Goal: Information Seeking & Learning: Learn about a topic

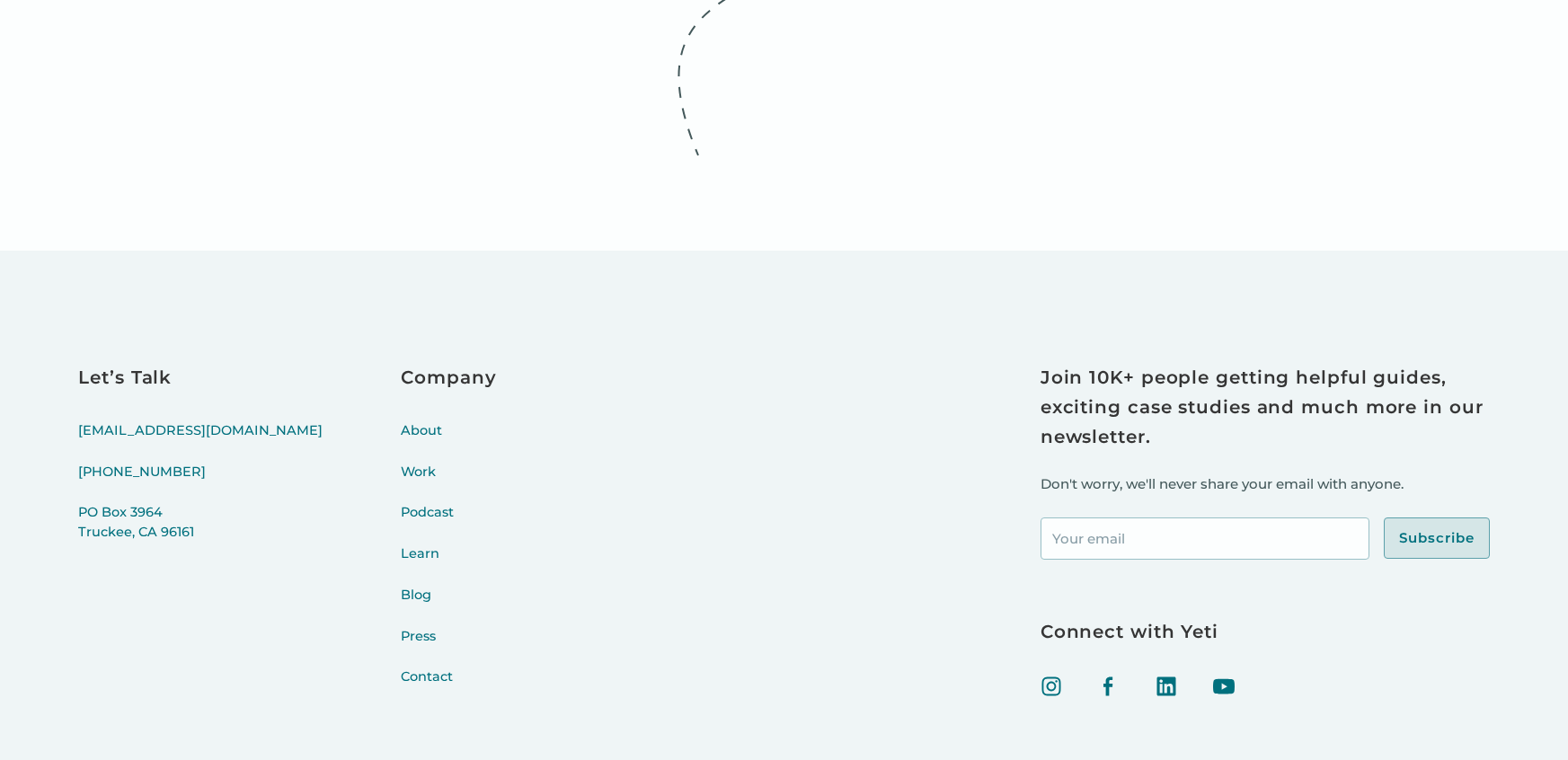
scroll to position [7977, 0]
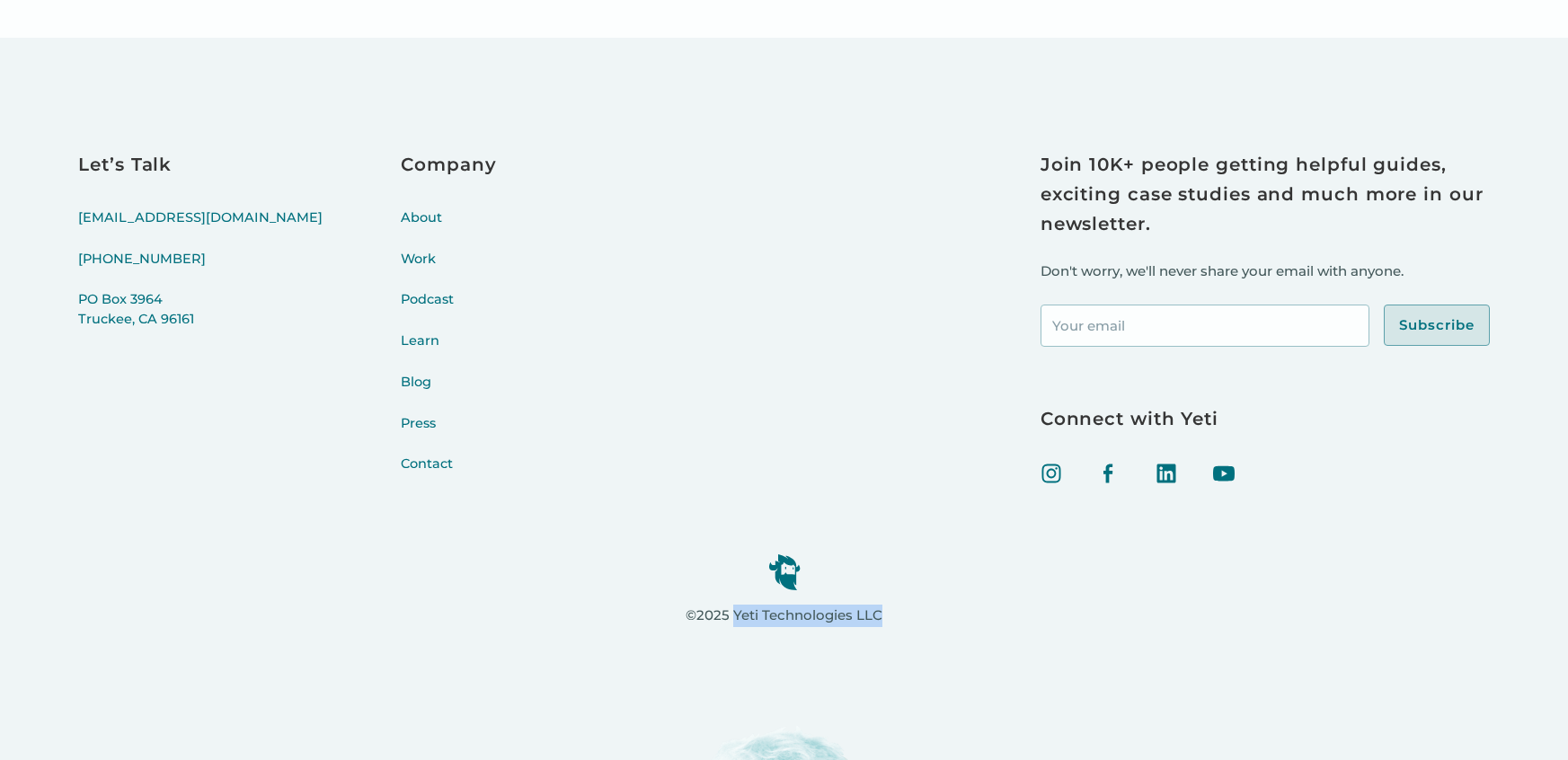
drag, startPoint x: 923, startPoint y: 616, endPoint x: 733, endPoint y: 608, distance: 190.2
click at [733, 608] on div "©2025 Yeti Technologies LLC" at bounding box center [784, 572] width 1411 height 153
click at [885, 613] on div "©2025 Yeti Technologies LLC" at bounding box center [784, 572] width 1411 height 153
drag, startPoint x: 885, startPoint y: 613, endPoint x: 737, endPoint y: 616, distance: 148.0
click at [737, 616] on div "©2025 Yeti Technologies LLC" at bounding box center [784, 572] width 1411 height 153
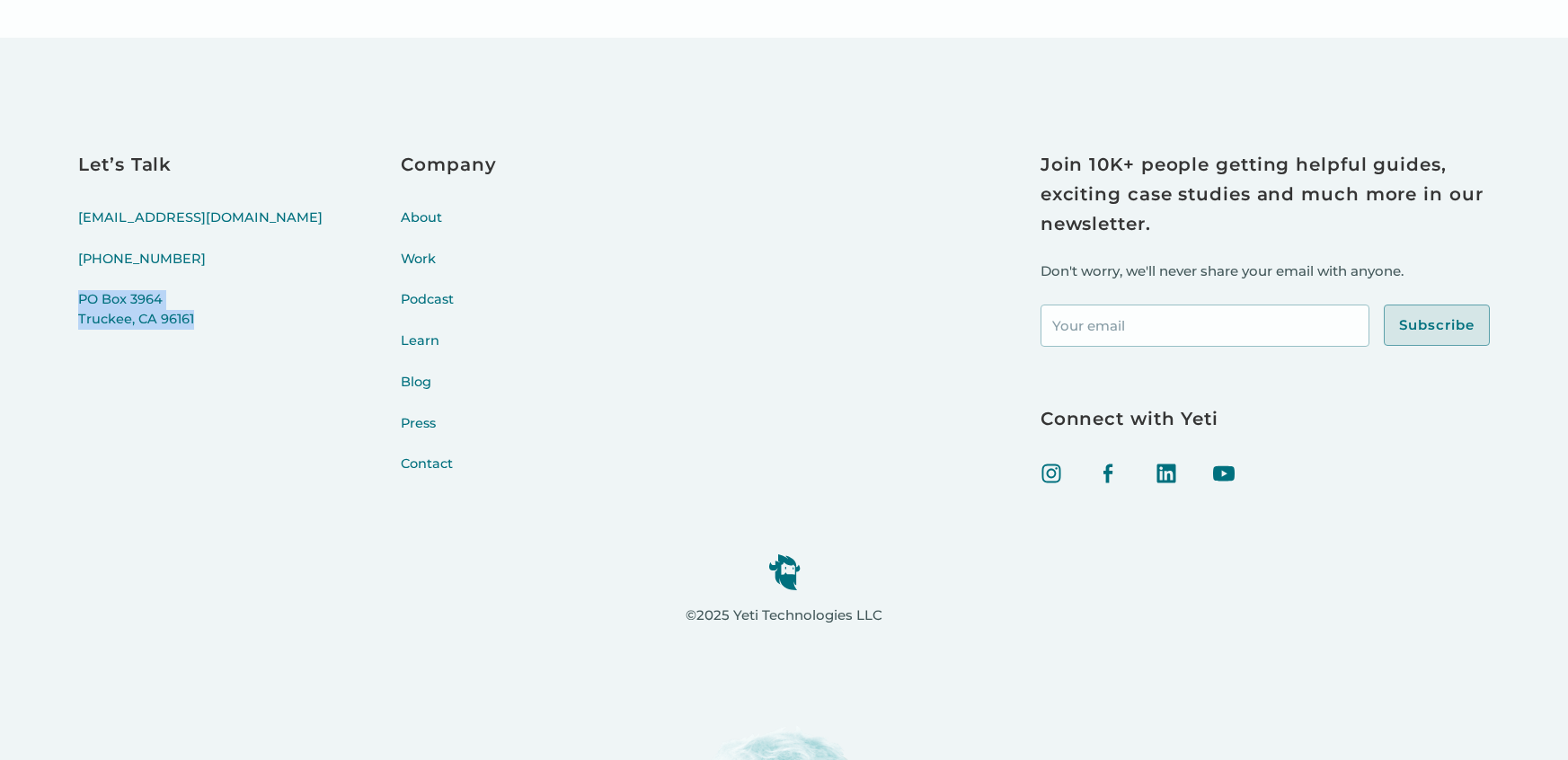
drag, startPoint x: 214, startPoint y: 361, endPoint x: 26, endPoint y: 298, distance: 198.3
click at [26, 298] on div "Let’s Talk hello@yeti.co (415) 766-4198 PO Box 3964 Truckee, CA 96161 Company A…" at bounding box center [784, 398] width 1568 height 722
copy link "PO Box 3964 Truckee, CA 96161"
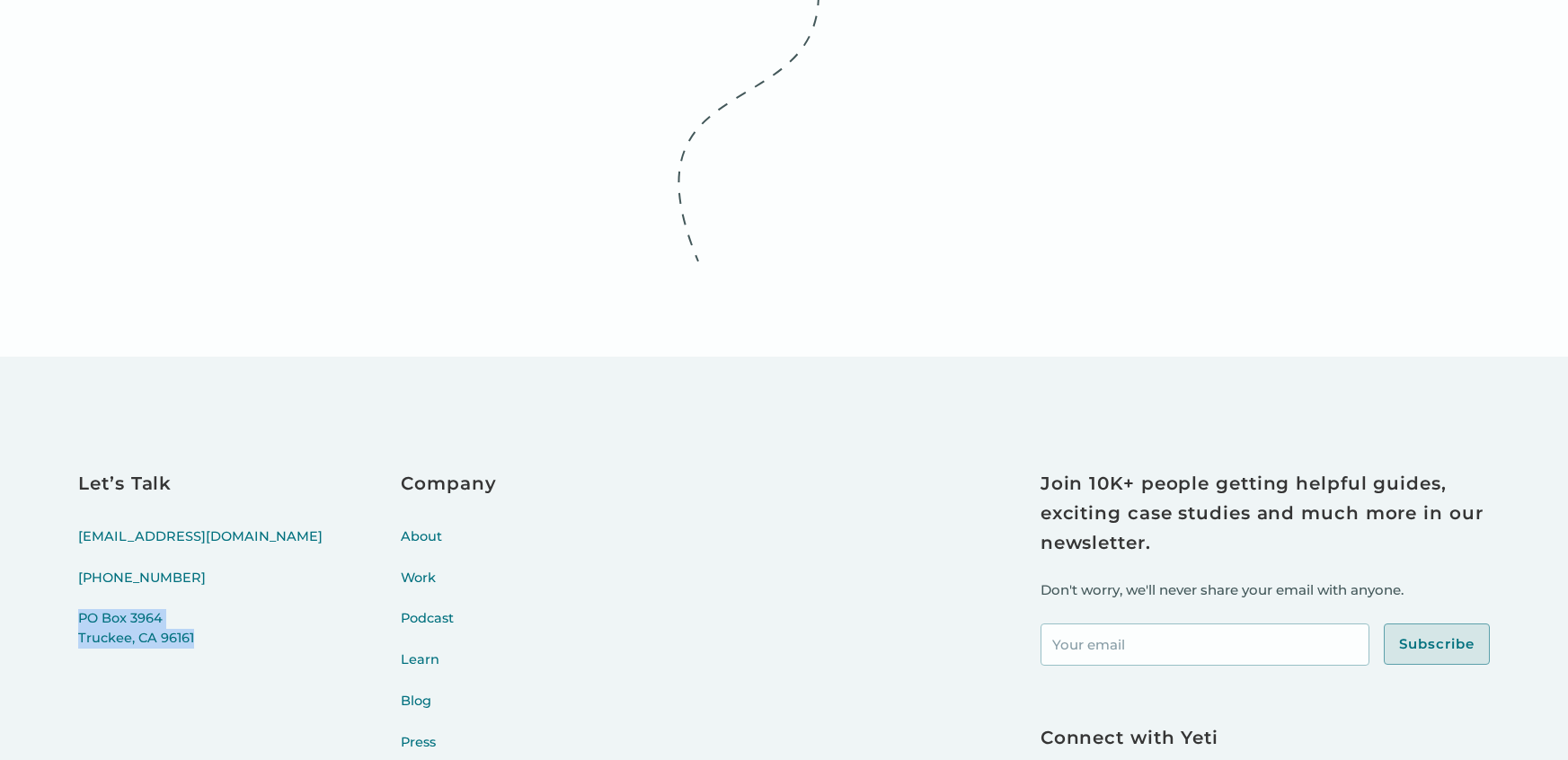
scroll to position [7816, 0]
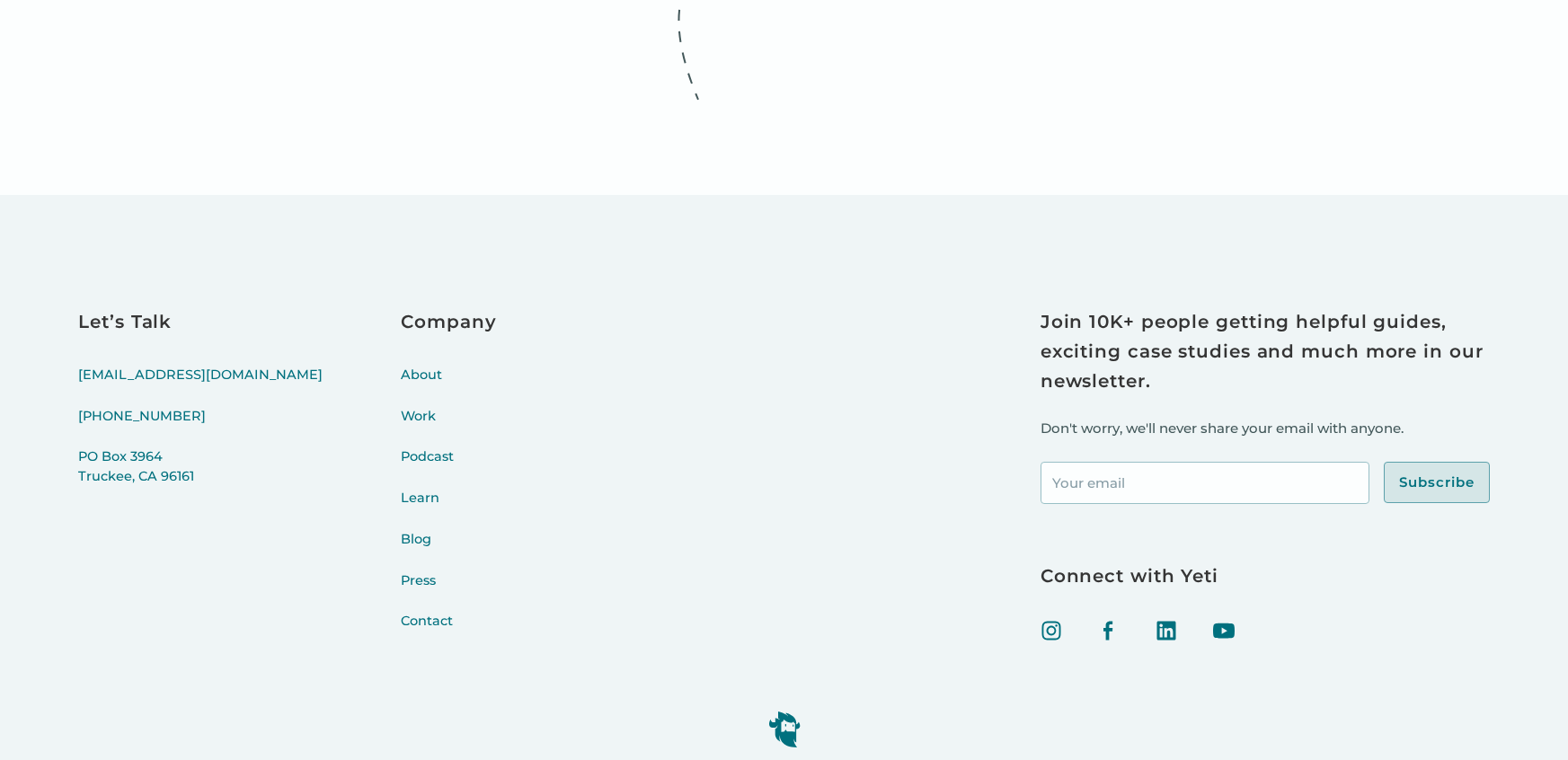
click at [401, 368] on div "Company About Work Podcast Learn Blog Press Contact" at bounding box center [448, 480] width 95 height 345
click at [401, 377] on link "About" at bounding box center [448, 386] width 95 height 41
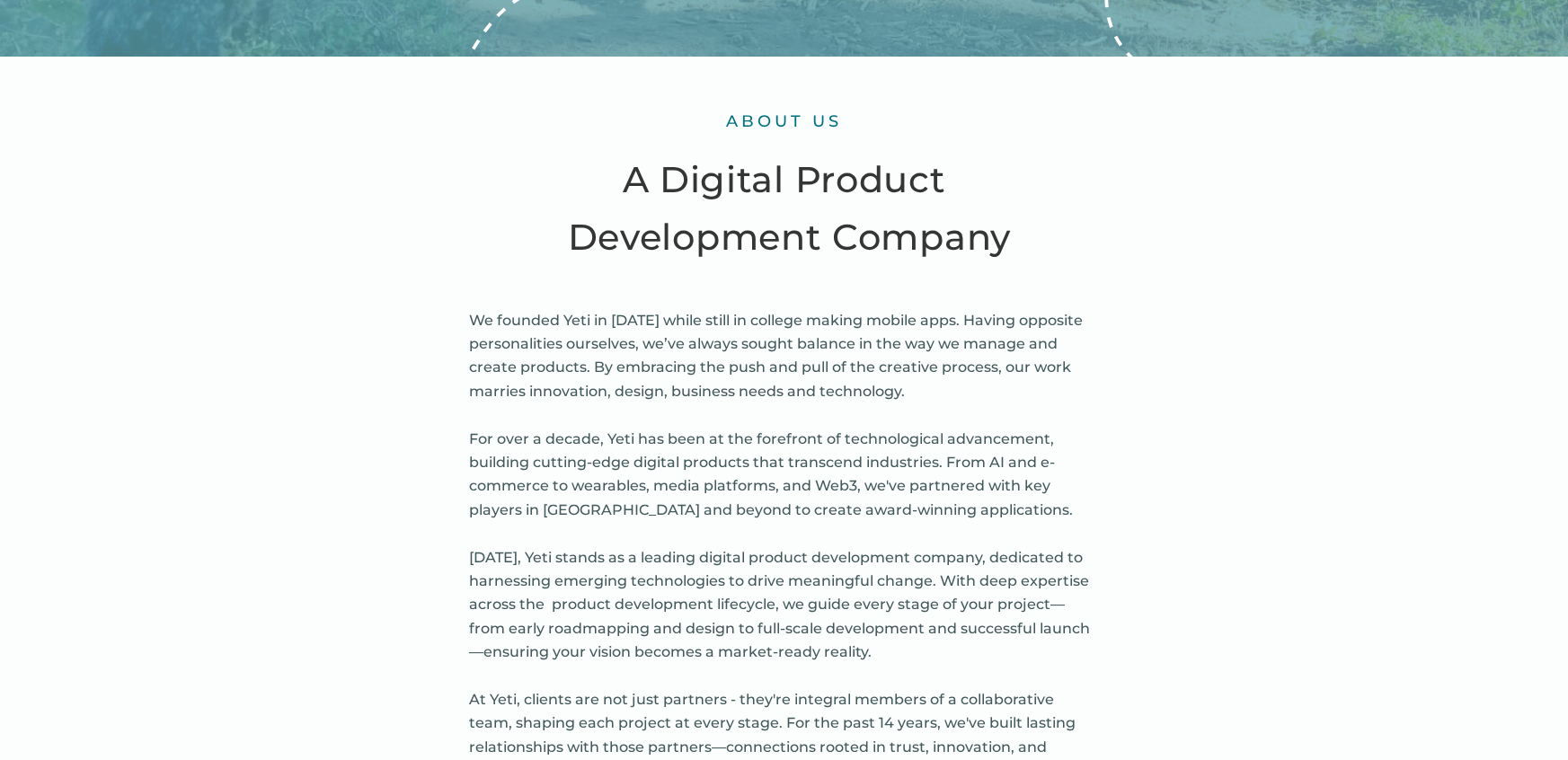
scroll to position [679, 0]
drag, startPoint x: 458, startPoint y: 324, endPoint x: 634, endPoint y: 348, distance: 177.6
click at [811, 378] on p "We founded Yeti in [DATE] while still in college making mobile apps. Having opp…" at bounding box center [784, 545] width 629 height 474
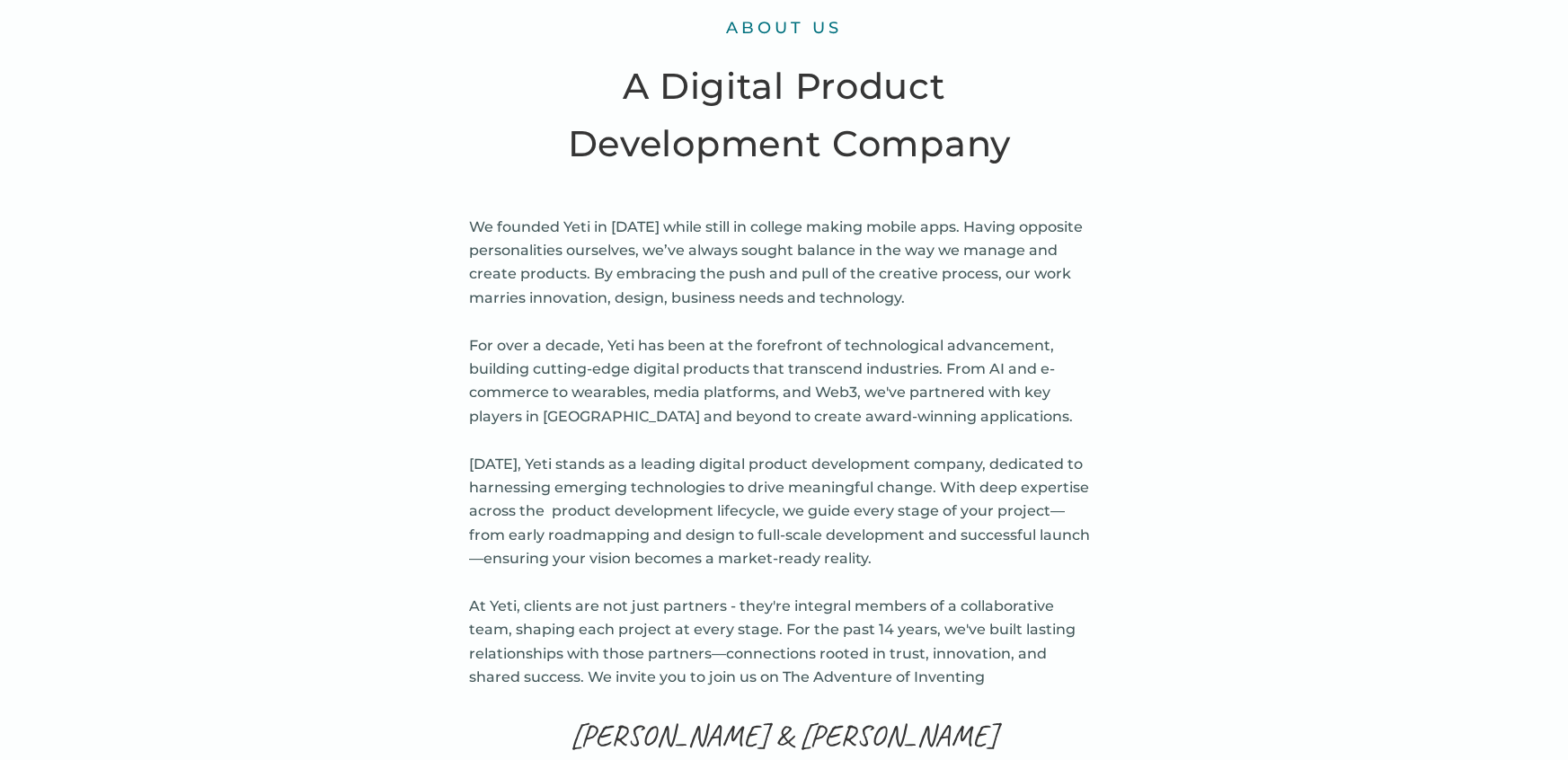
scroll to position [778, 0]
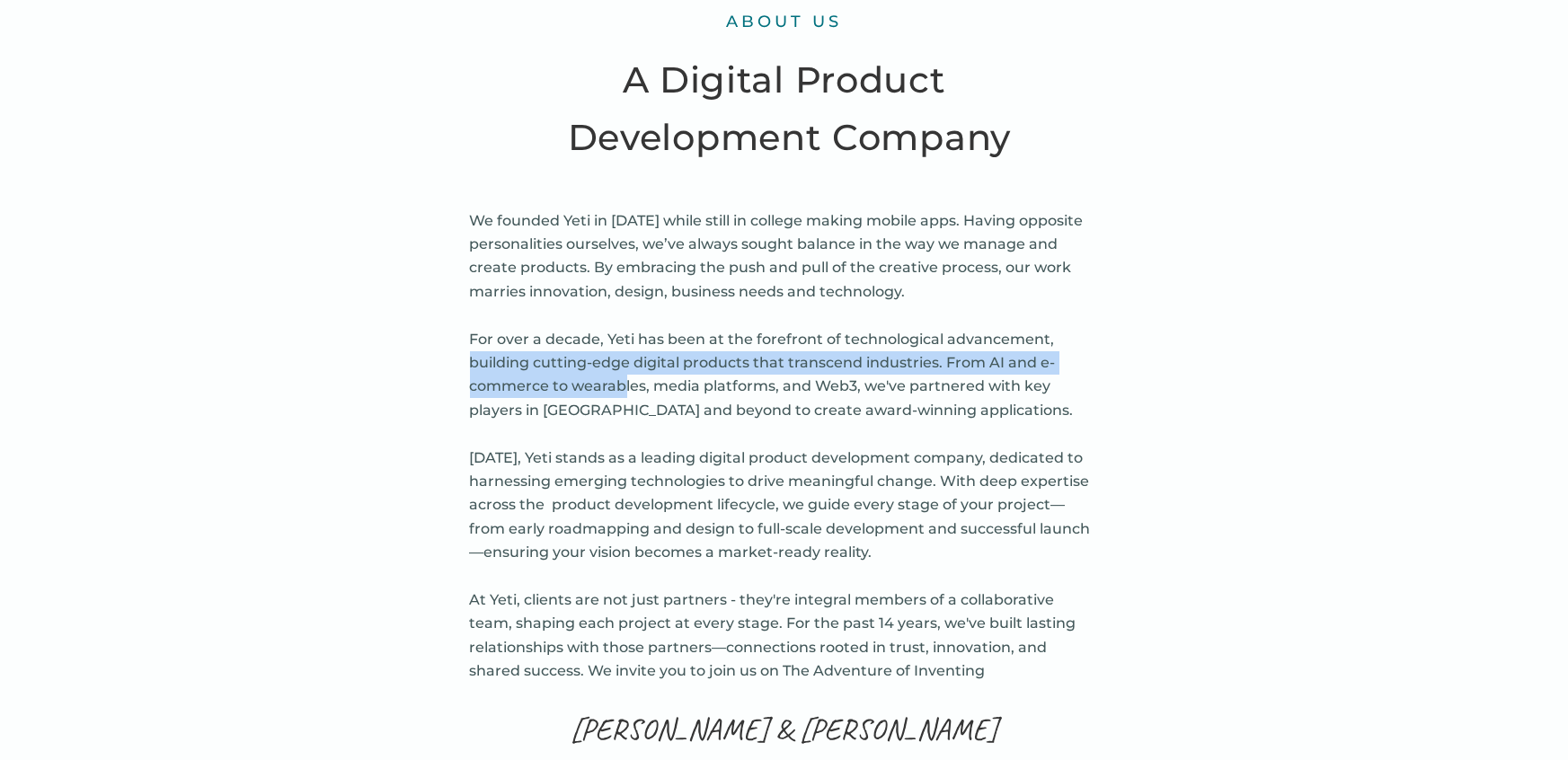
drag, startPoint x: 463, startPoint y: 359, endPoint x: 632, endPoint y: 377, distance: 170.0
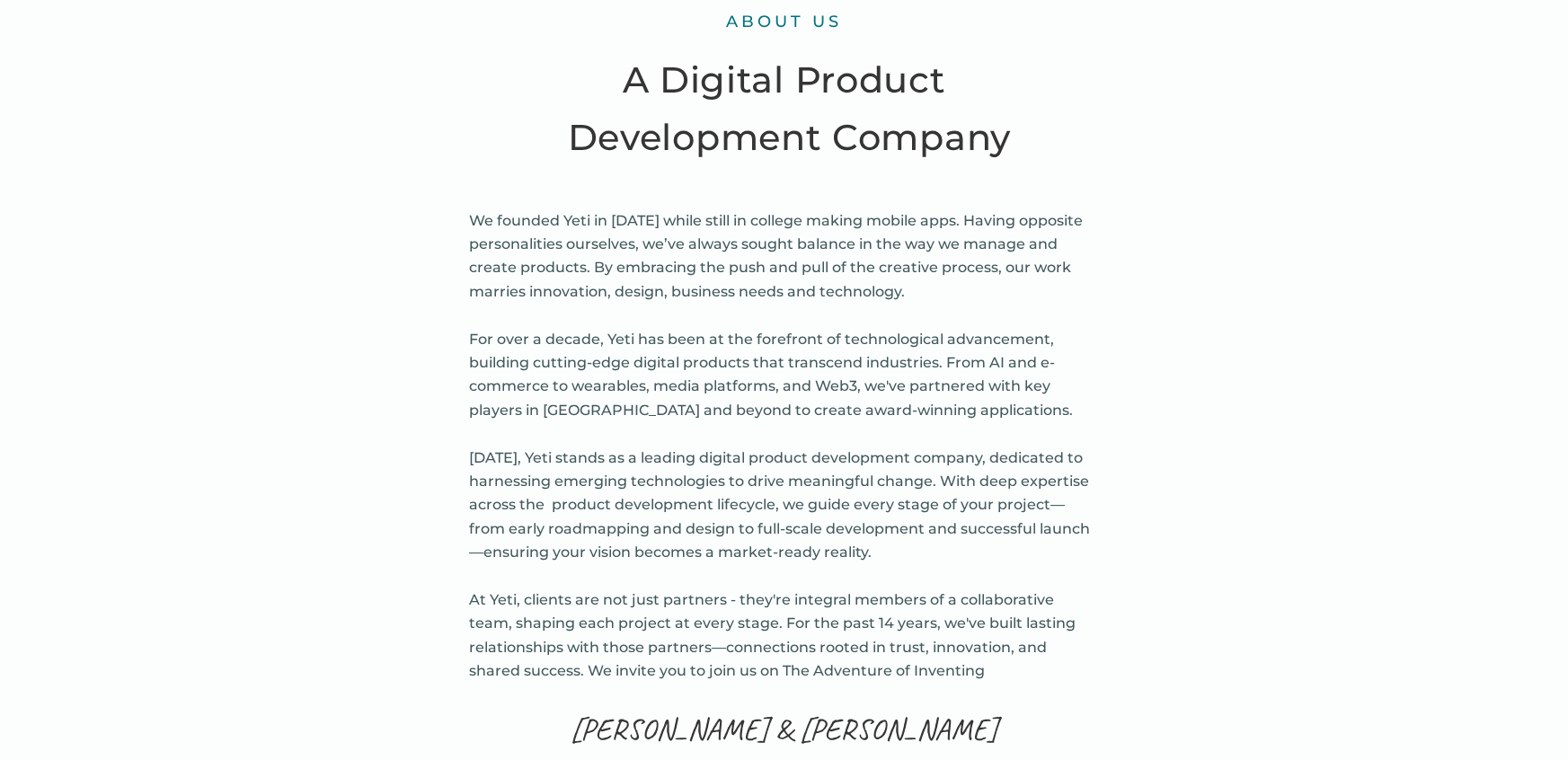
click at [652, 377] on p "We founded Yeti in [DATE] while still in college making mobile apps. Having opp…" at bounding box center [784, 446] width 629 height 474
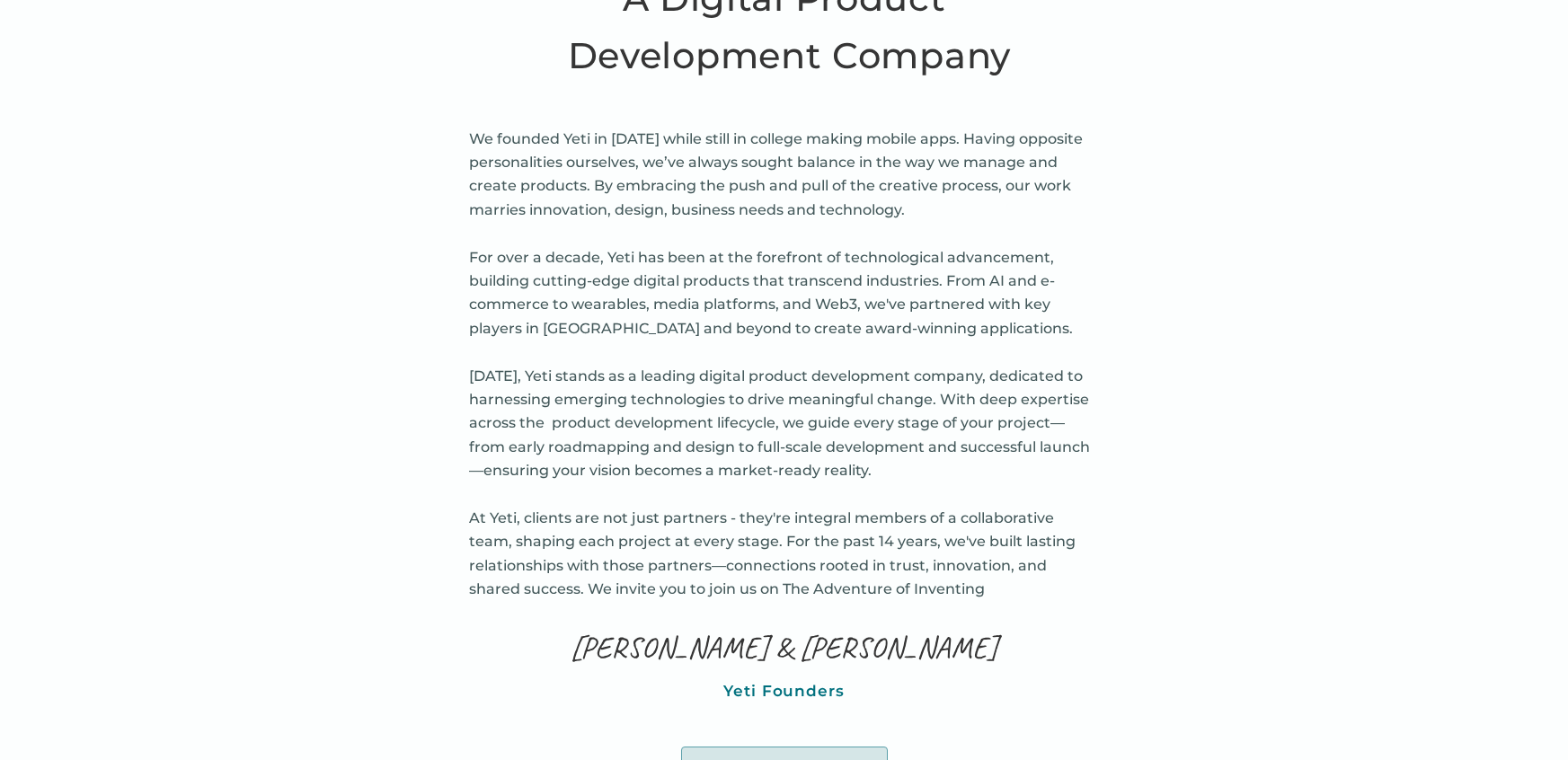
scroll to position [865, 0]
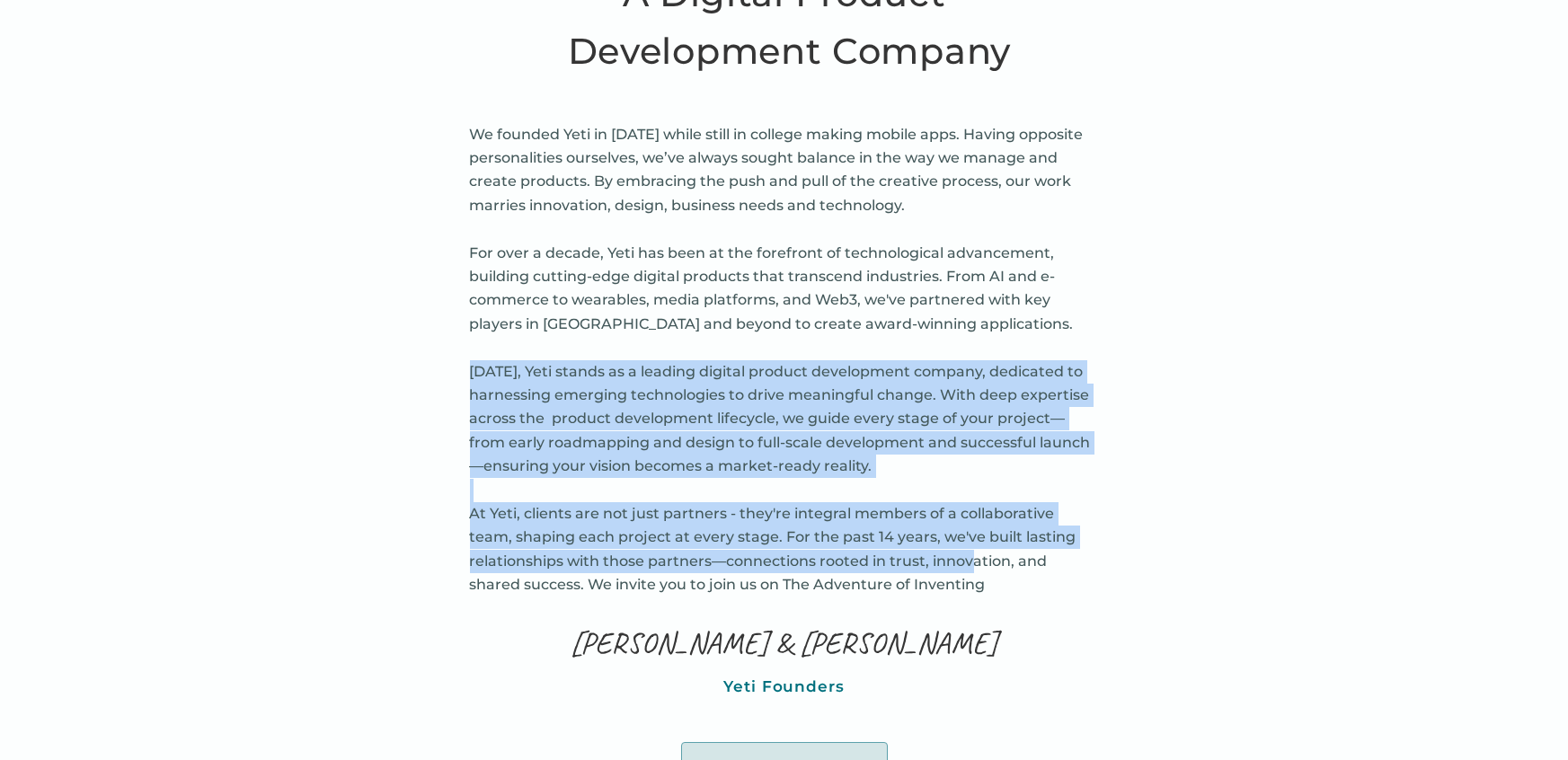
drag, startPoint x: 468, startPoint y: 362, endPoint x: 971, endPoint y: 564, distance: 542.0
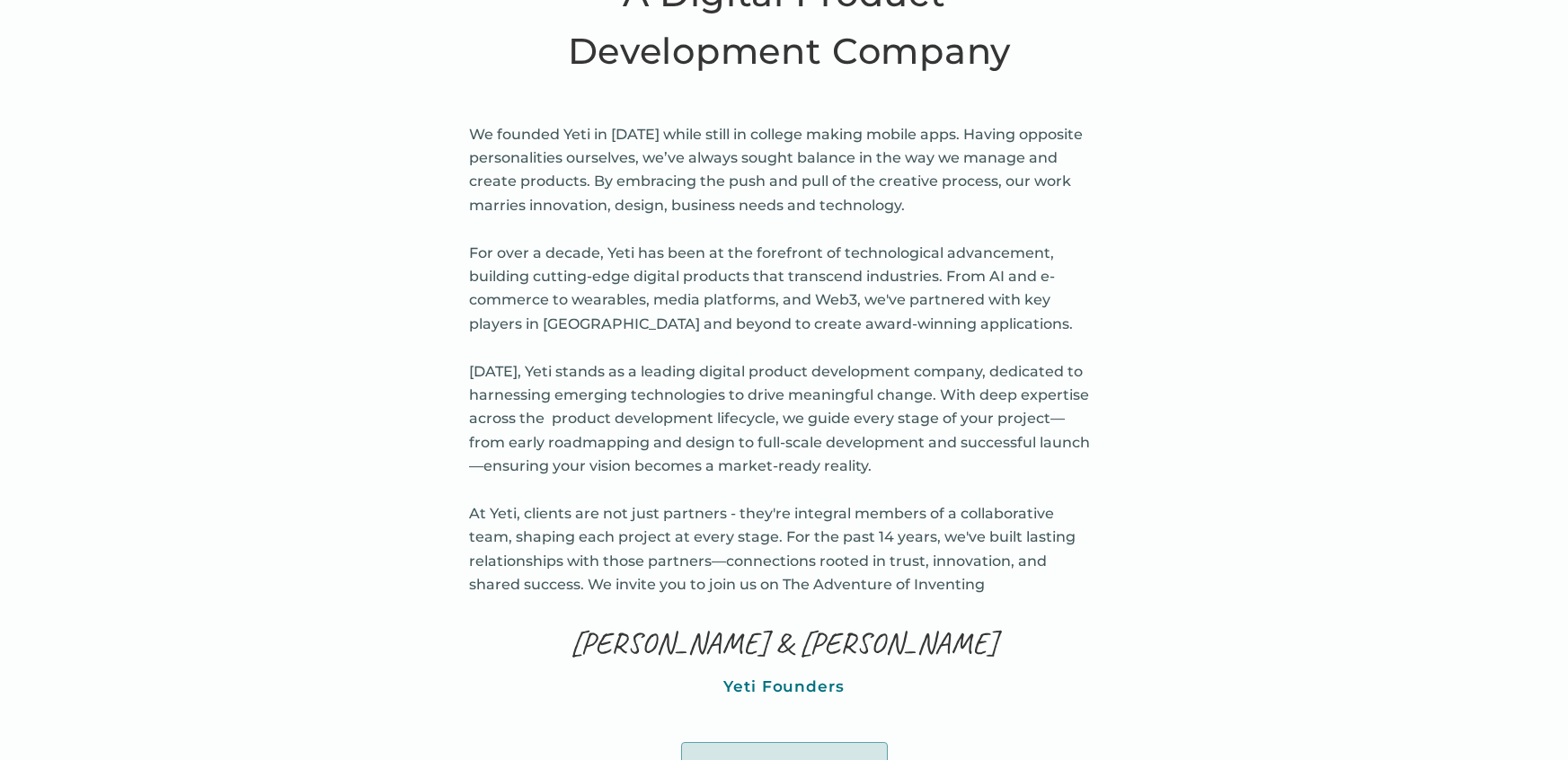
click at [984, 560] on p "We founded Yeti in [DATE] while still in college making mobile apps. Having opp…" at bounding box center [784, 360] width 629 height 474
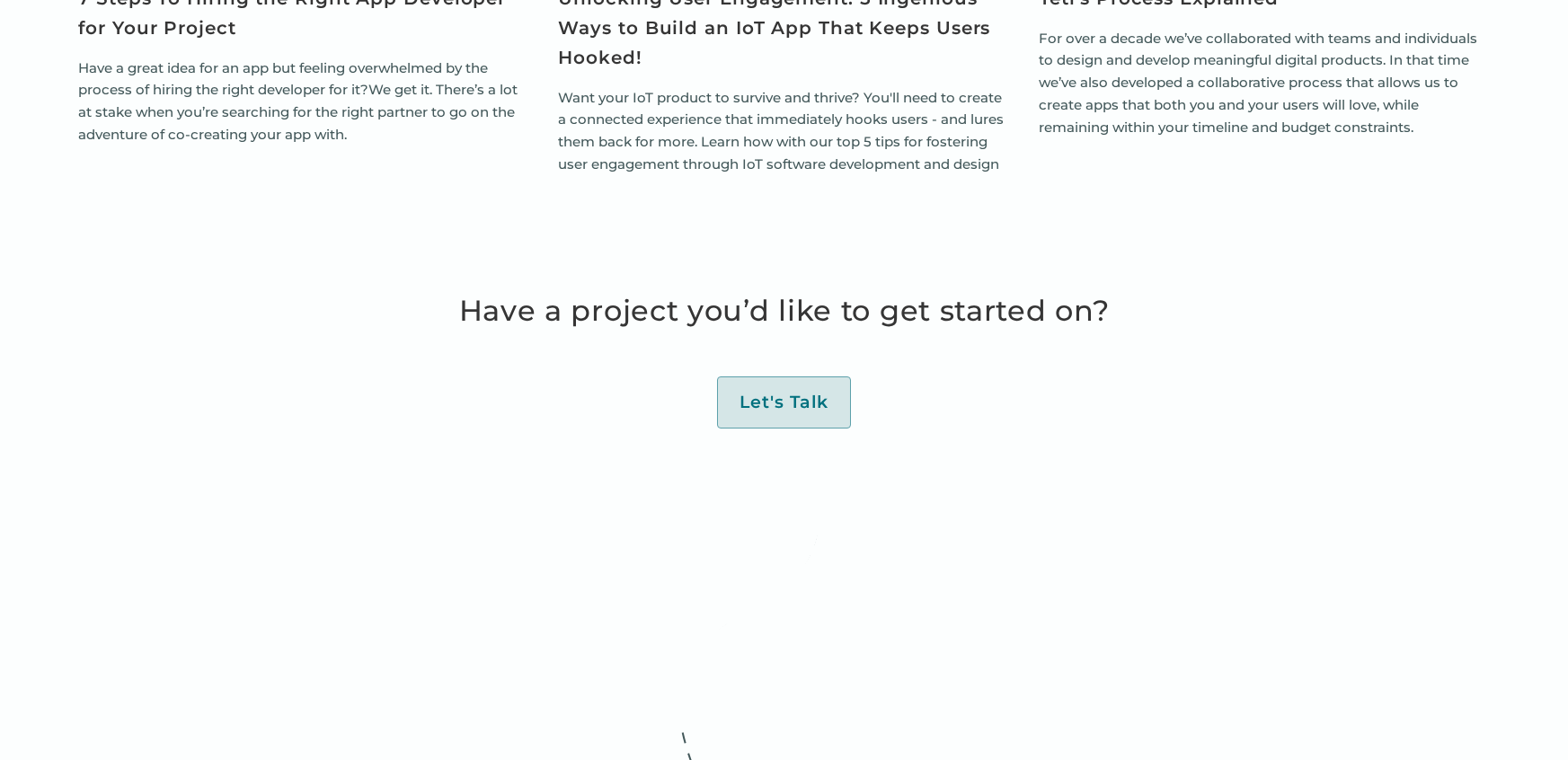
scroll to position [6368, 0]
